Goal: Task Accomplishment & Management: Manage account settings

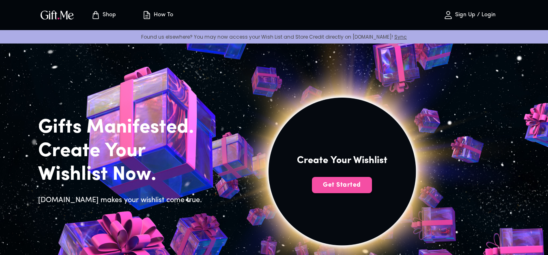
click at [335, 184] on span "Get Started" at bounding box center [342, 184] width 60 height 9
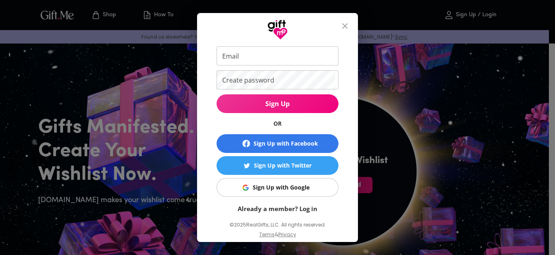
scroll to position [49, 0]
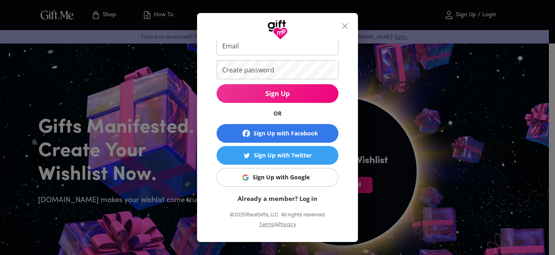
click at [301, 173] on div "Sign Up with Google" at bounding box center [281, 177] width 57 height 9
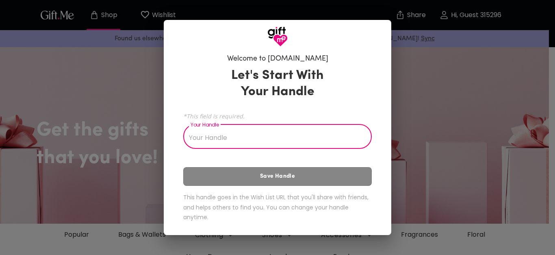
click at [244, 132] on input "Your Handle" at bounding box center [272, 137] width 179 height 23
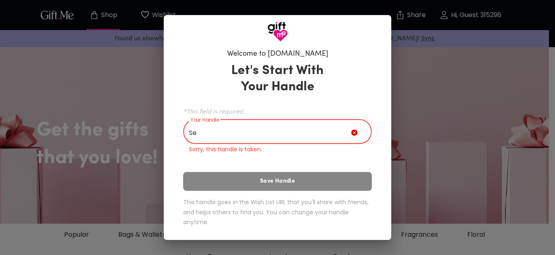
type input "S"
type input "I"
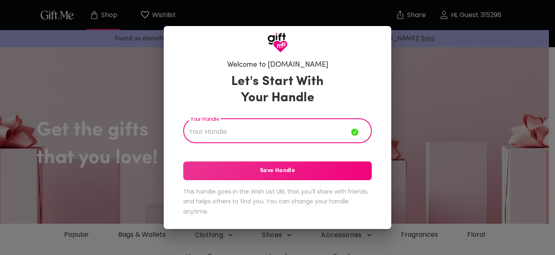
click at [242, 131] on input "Your Handle" at bounding box center [267, 131] width 168 height 23
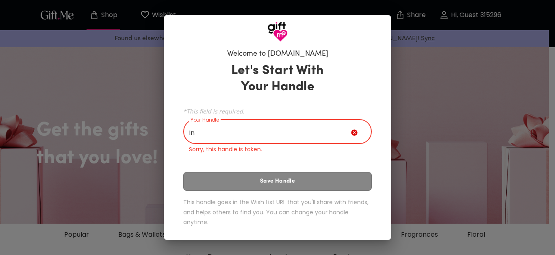
type input "I"
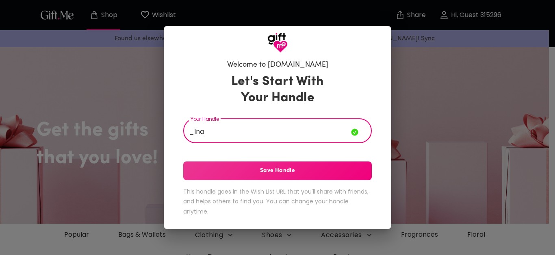
type input "_Ina"
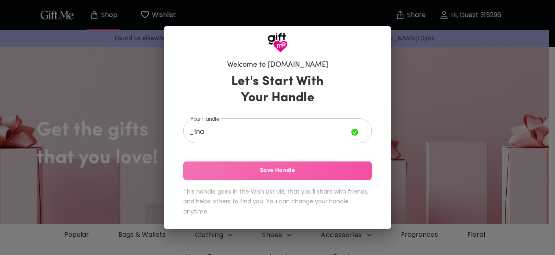
click at [266, 173] on span "Save Handle" at bounding box center [277, 170] width 188 height 9
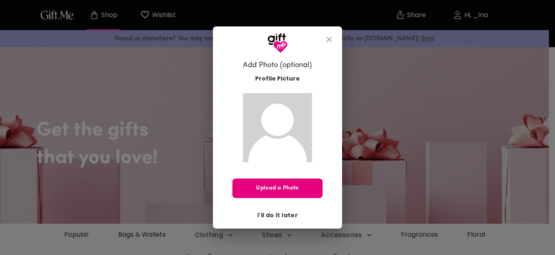
click at [278, 212] on span "I'll do it later" at bounding box center [277, 214] width 41 height 9
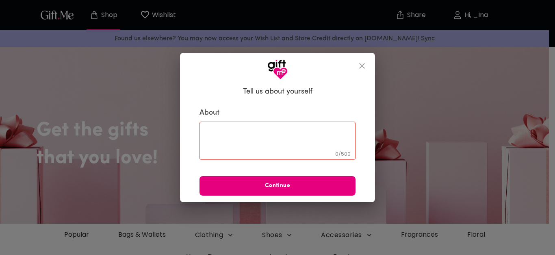
click at [359, 67] on icon "close" at bounding box center [362, 66] width 10 height 10
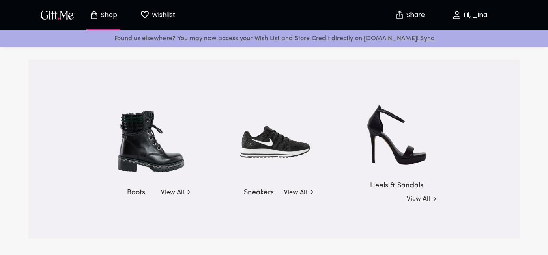
scroll to position [1380, 0]
